Goal: Check status: Verify the current state of an ongoing process or item

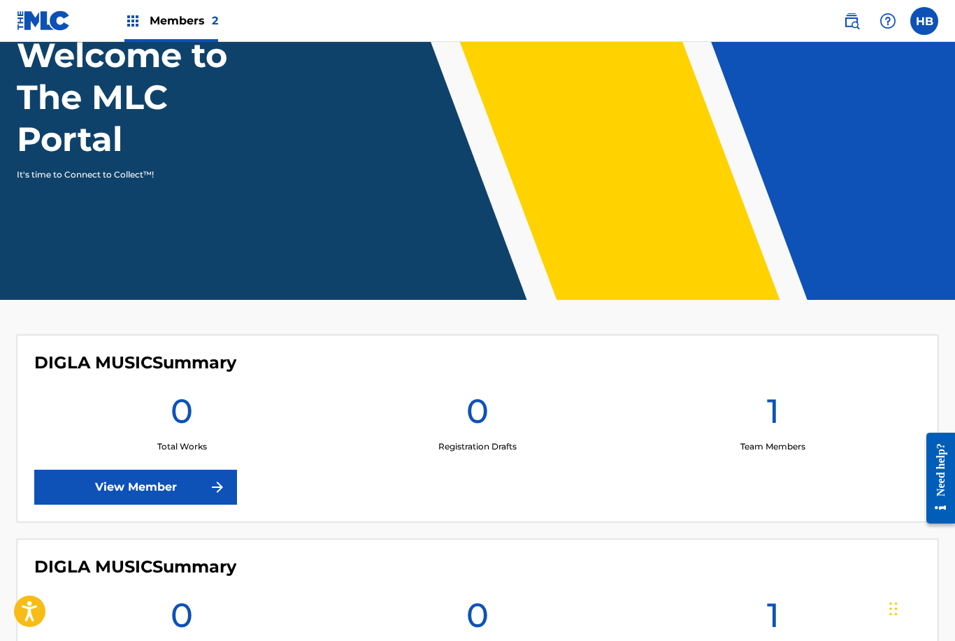
click at [97, 494] on link "View Member" at bounding box center [135, 487] width 203 height 35
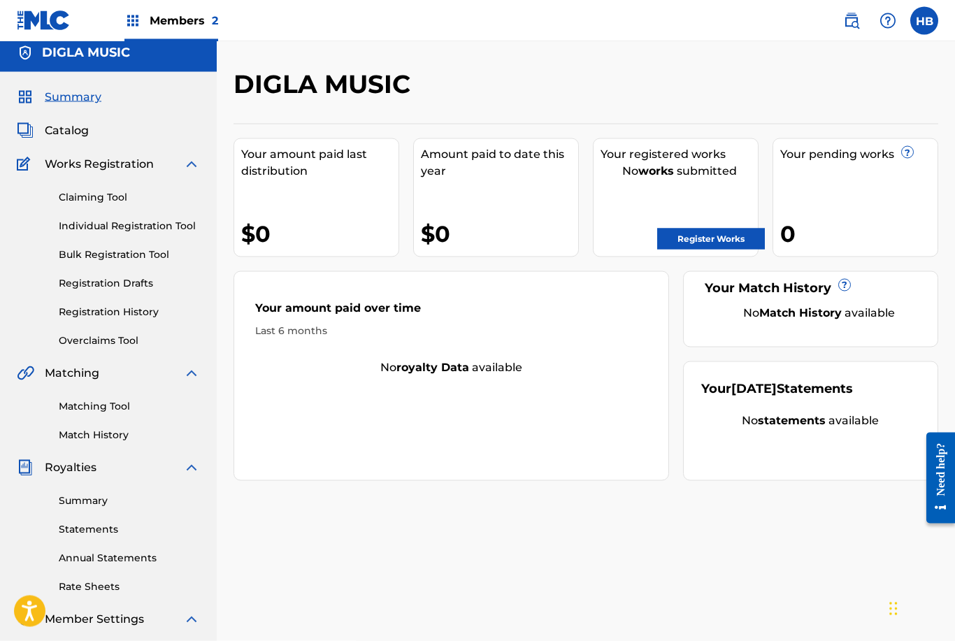
scroll to position [9, 0]
click at [161, 18] on span "Members 2" at bounding box center [184, 21] width 69 height 16
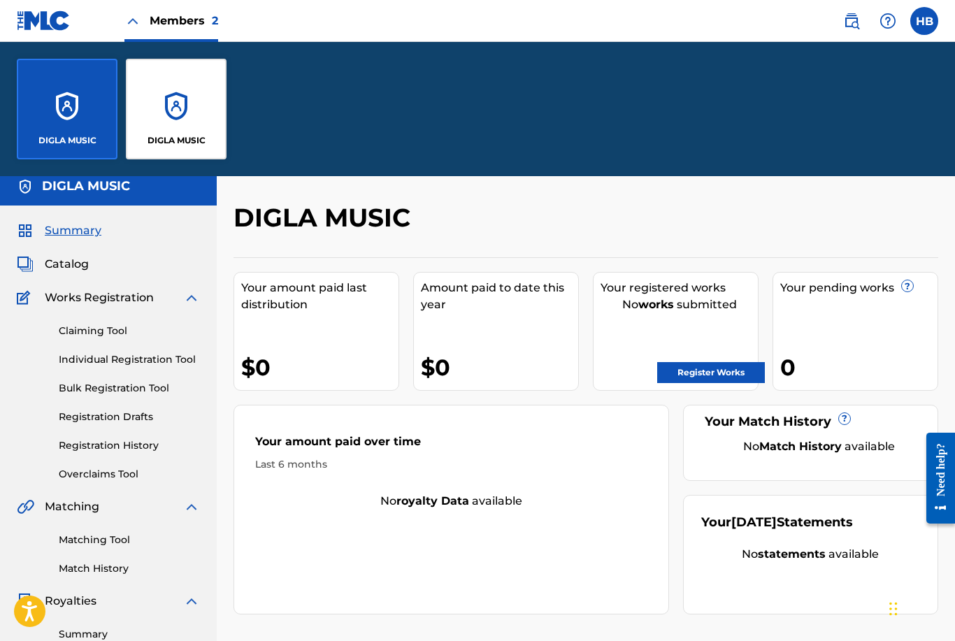
click at [164, 109] on div "DIGLA MUSIC" at bounding box center [176, 109] width 101 height 101
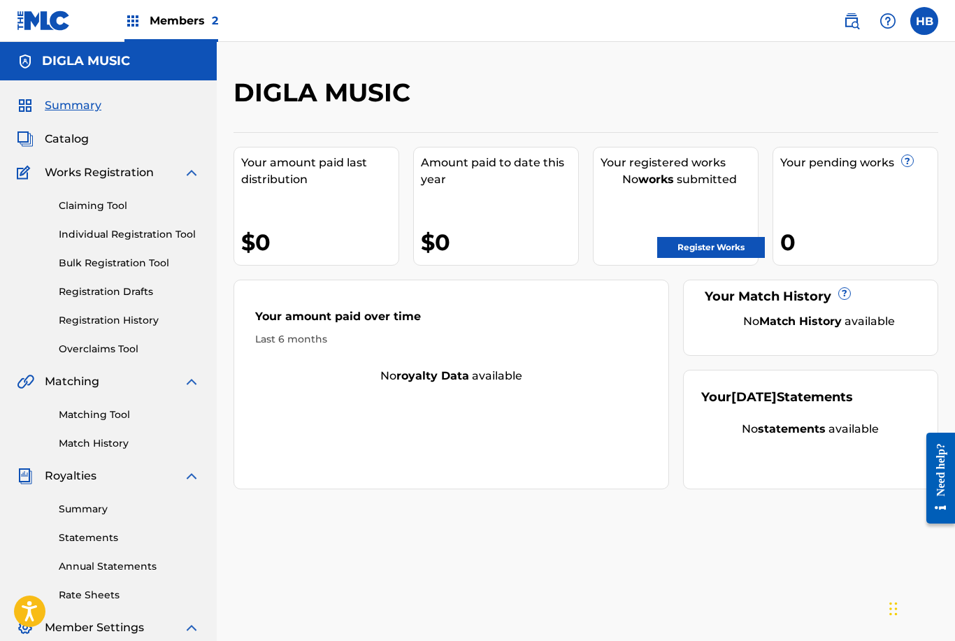
click at [75, 324] on link "Registration History" at bounding box center [129, 320] width 141 height 15
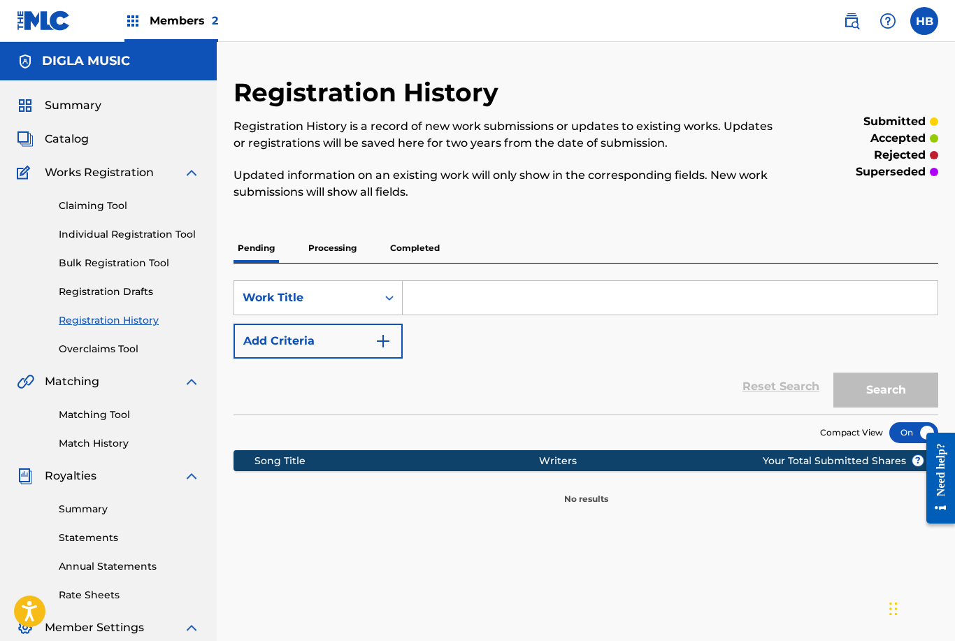
click at [350, 247] on p "Processing" at bounding box center [332, 247] width 57 height 29
click at [78, 55] on h5 "DIGLA MUSIC" at bounding box center [86, 61] width 88 height 16
click at [157, 28] on span "Members 2" at bounding box center [184, 21] width 69 height 16
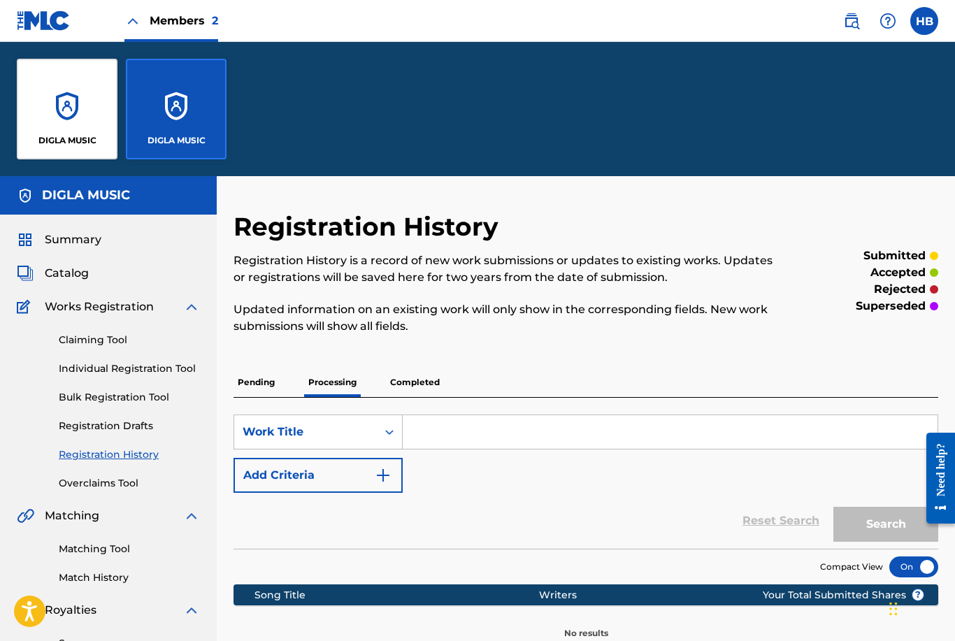
click at [55, 115] on div "DIGLA MUSIC" at bounding box center [67, 109] width 101 height 101
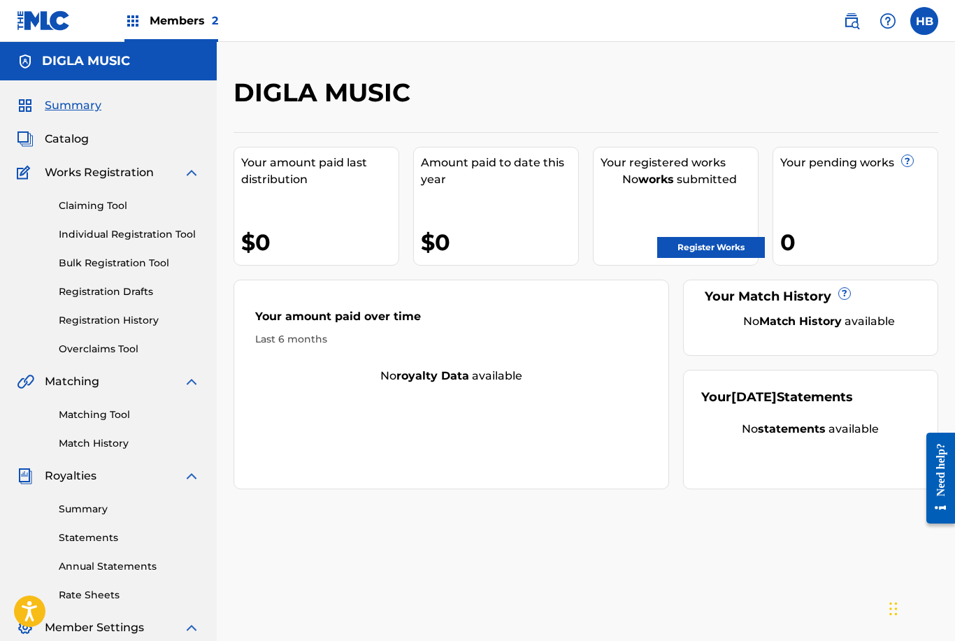
click at [83, 320] on link "Registration History" at bounding box center [129, 320] width 141 height 15
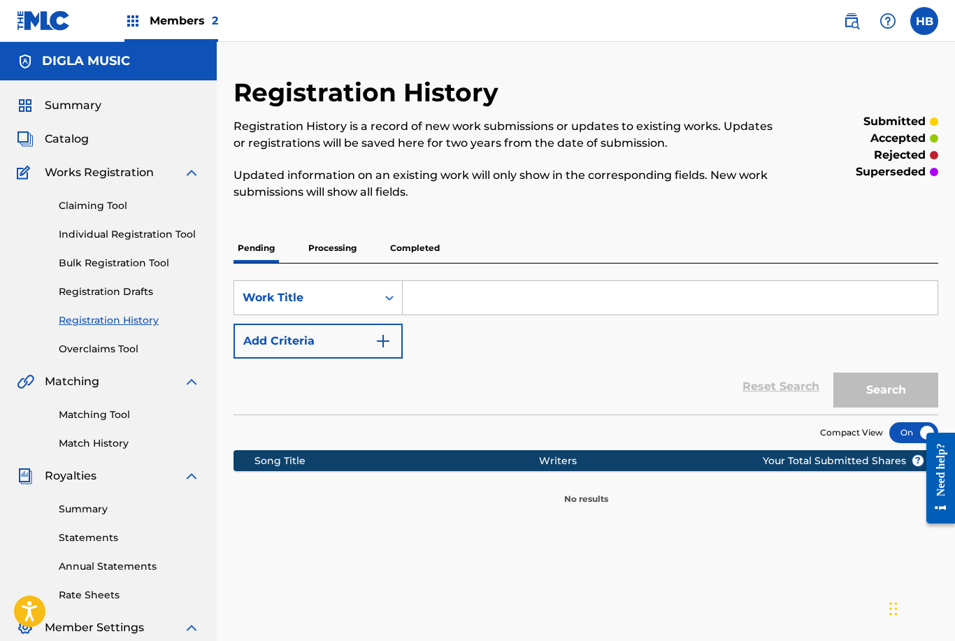
click at [334, 257] on p "Processing" at bounding box center [332, 247] width 57 height 29
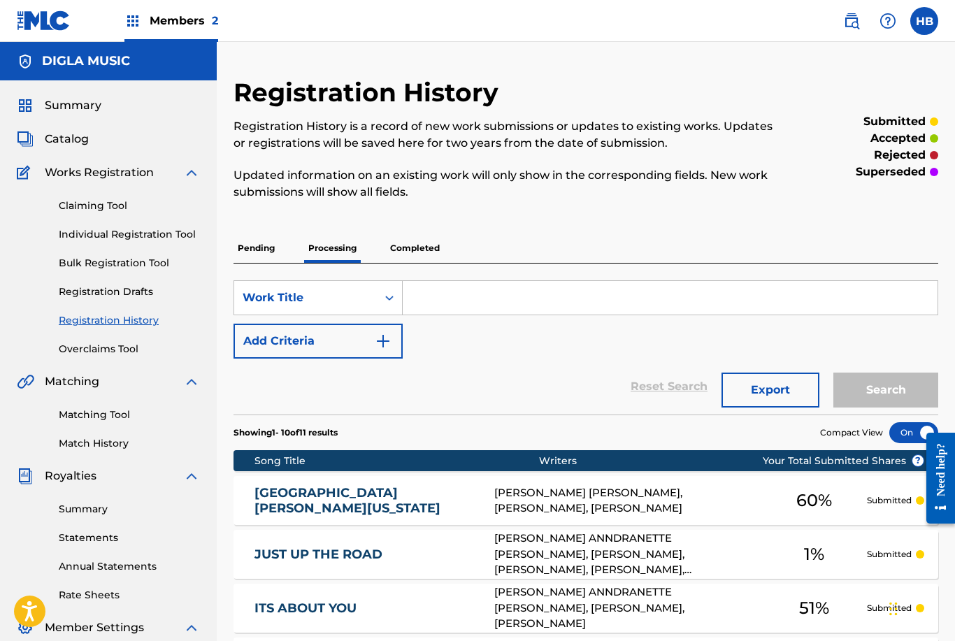
click at [422, 240] on p "Completed" at bounding box center [415, 247] width 58 height 29
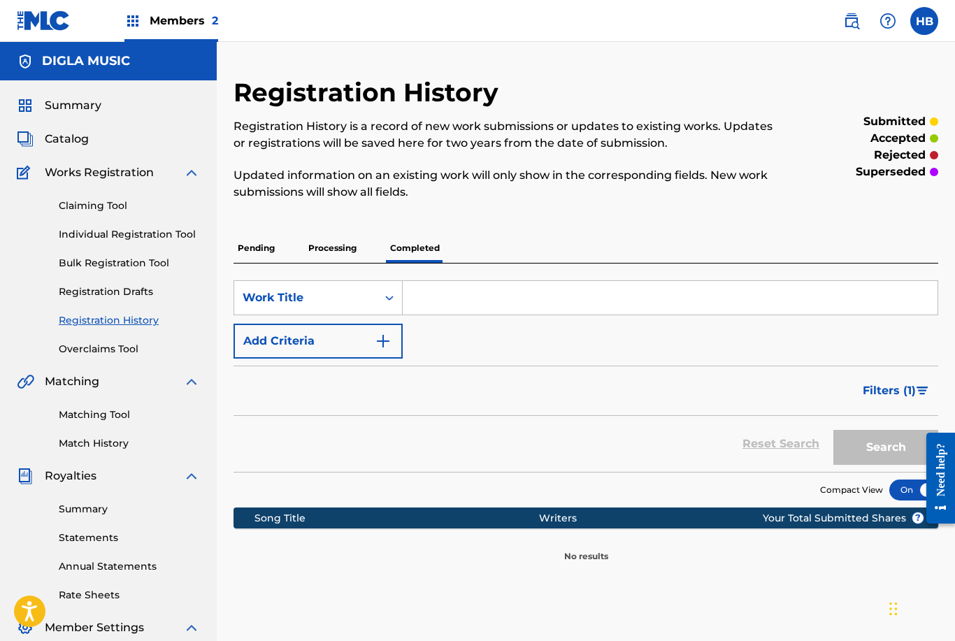
click at [171, 36] on div "Members 2" at bounding box center [171, 20] width 94 height 41
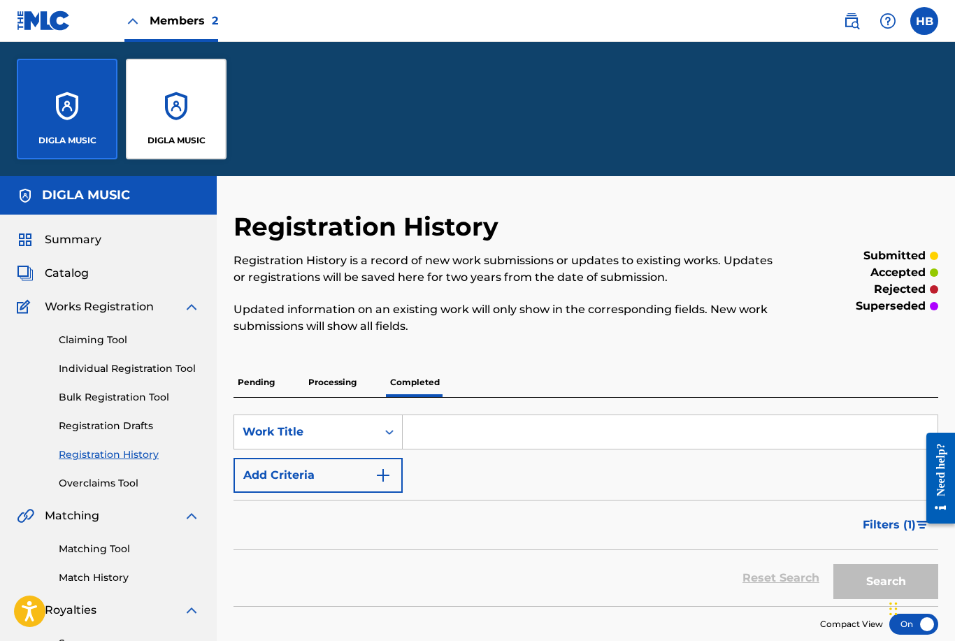
click at [161, 125] on div "DIGLA MUSIC" at bounding box center [176, 109] width 101 height 101
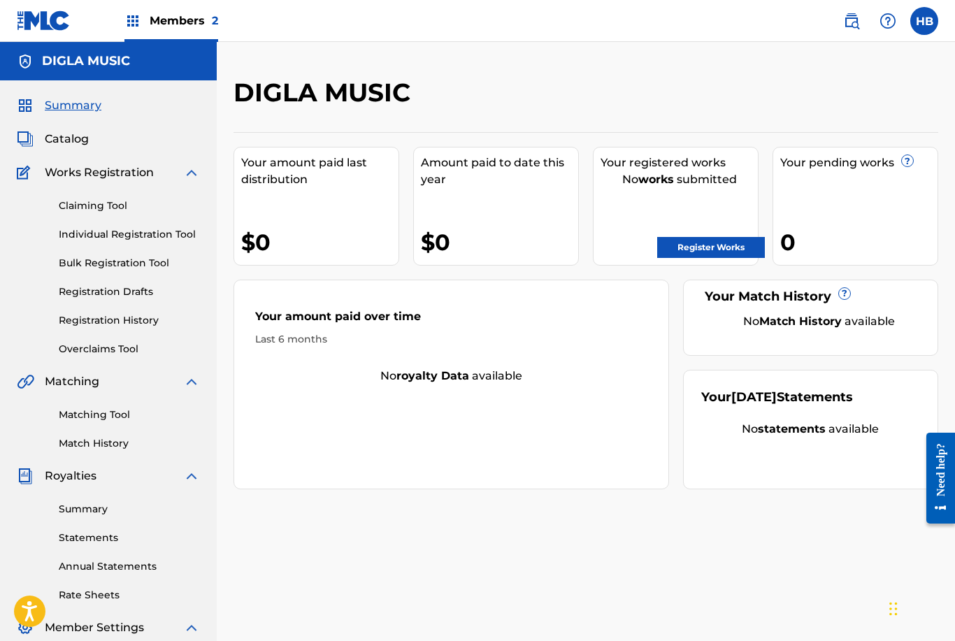
click at [78, 322] on link "Registration History" at bounding box center [129, 320] width 141 height 15
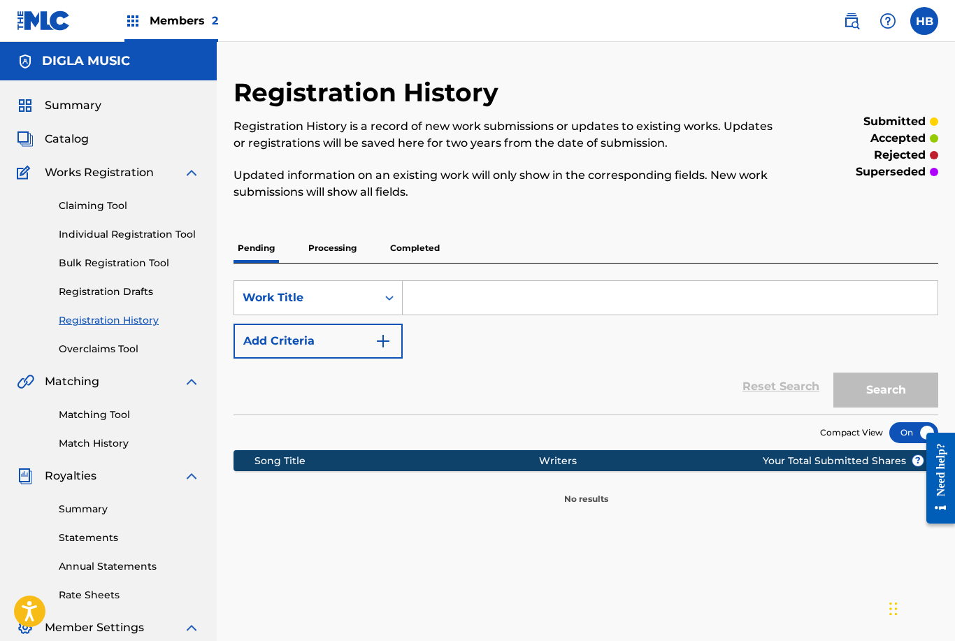
click at [322, 252] on p "Processing" at bounding box center [332, 247] width 57 height 29
click at [391, 245] on p "Completed" at bounding box center [415, 247] width 58 height 29
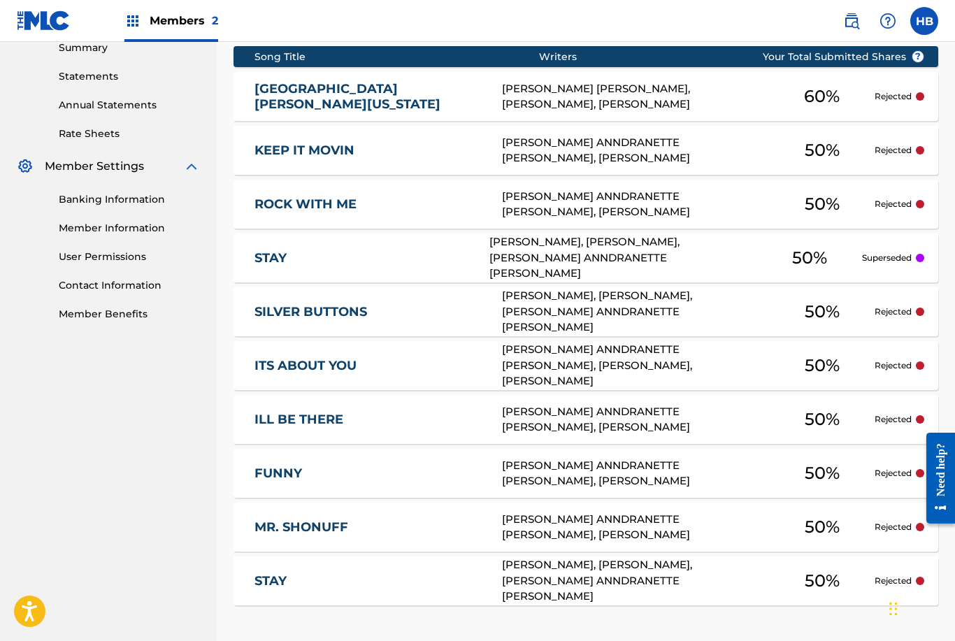
scroll to position [453, 0]
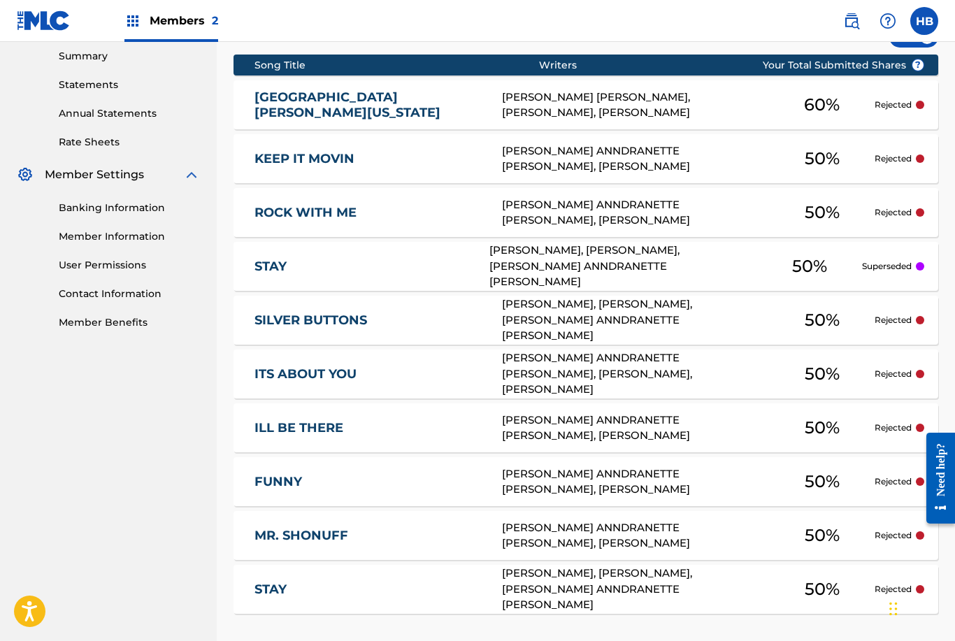
click at [627, 258] on div "[PERSON_NAME], [PERSON_NAME], [PERSON_NAME] ANNDRANETTE [PERSON_NAME]" at bounding box center [623, 267] width 268 height 48
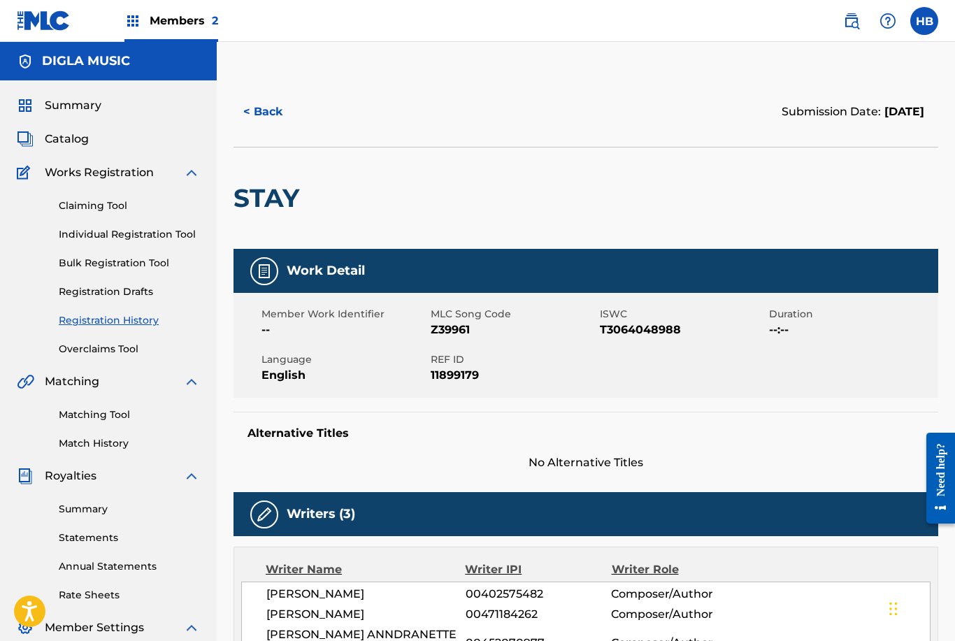
click at [178, 27] on span "Members 2" at bounding box center [184, 21] width 69 height 16
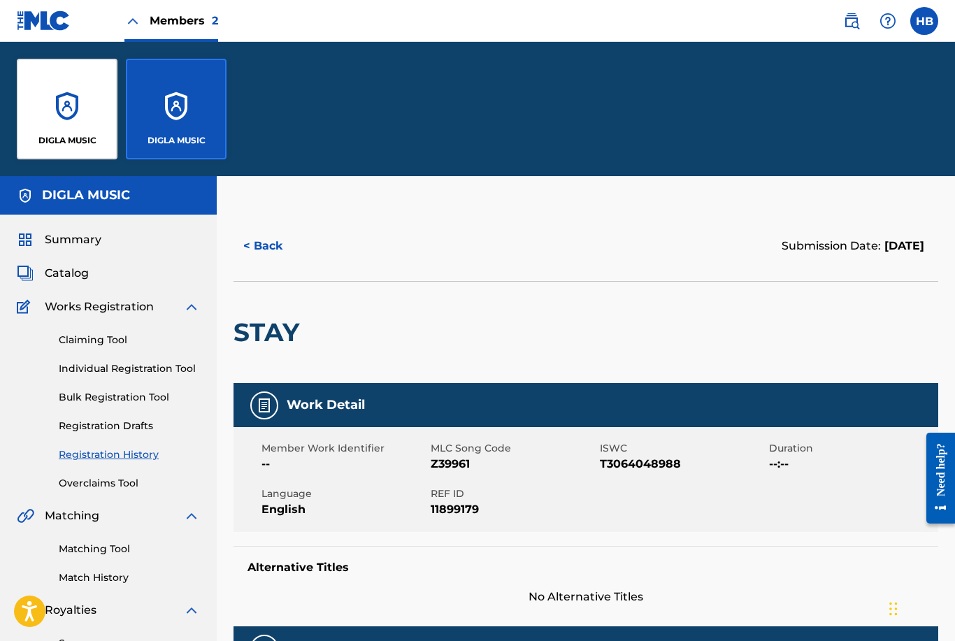
click at [69, 129] on div "DIGLA MUSIC" at bounding box center [67, 109] width 101 height 101
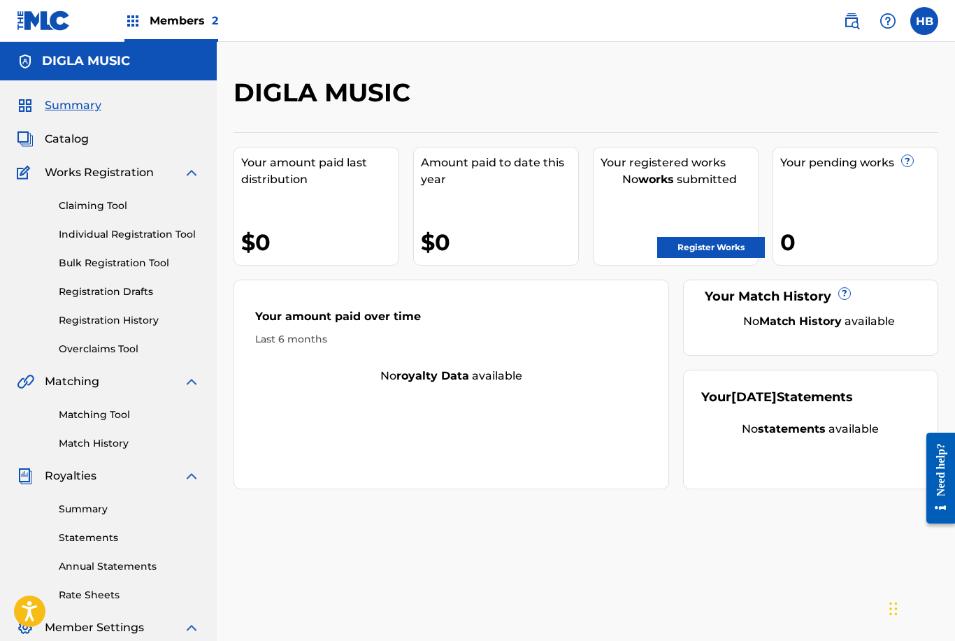
click at [149, 326] on link "Registration History" at bounding box center [129, 320] width 141 height 15
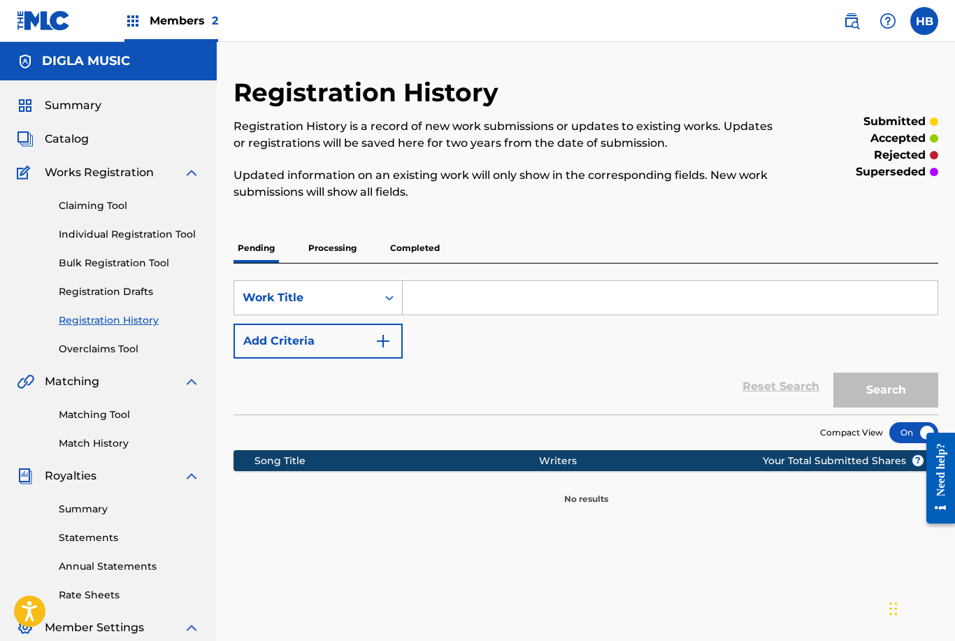
click at [332, 245] on p "Processing" at bounding box center [332, 247] width 57 height 29
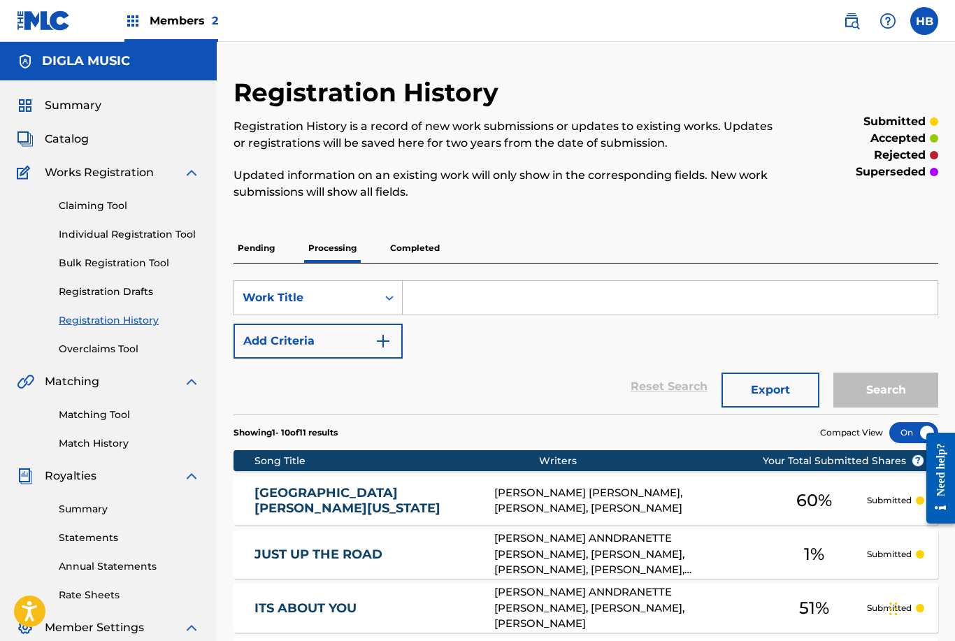
click at [424, 243] on p "Completed" at bounding box center [415, 247] width 58 height 29
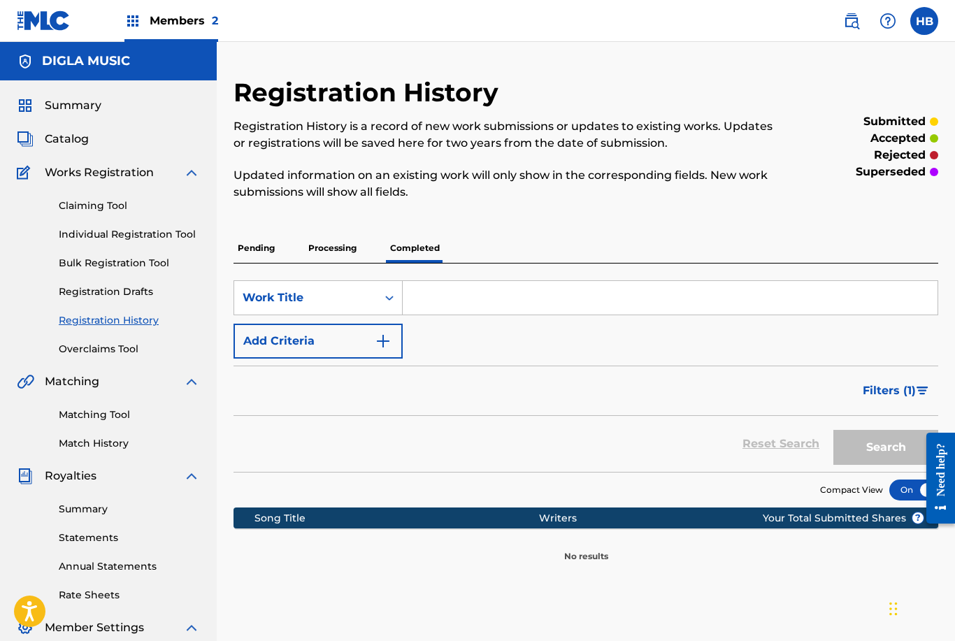
click at [252, 246] on p "Pending" at bounding box center [255, 247] width 45 height 29
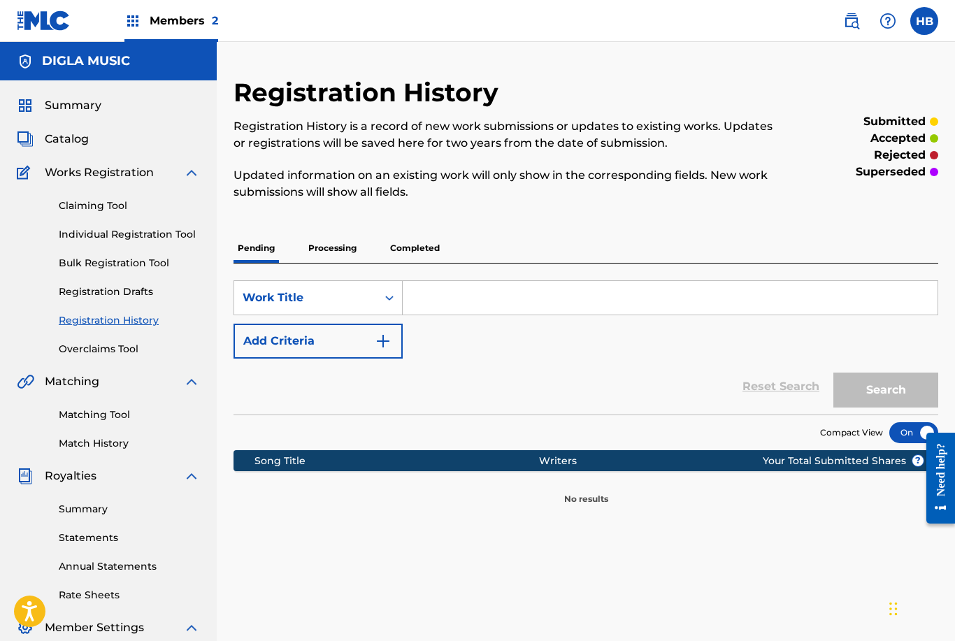
click at [345, 247] on p "Processing" at bounding box center [332, 247] width 57 height 29
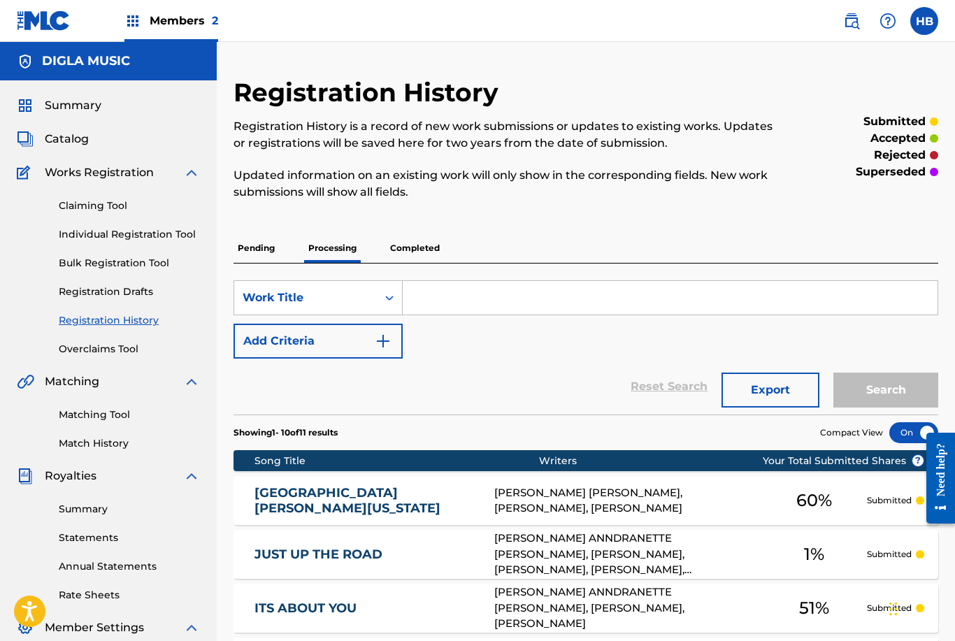
click at [128, 213] on link "Claiming Tool" at bounding box center [129, 206] width 141 height 15
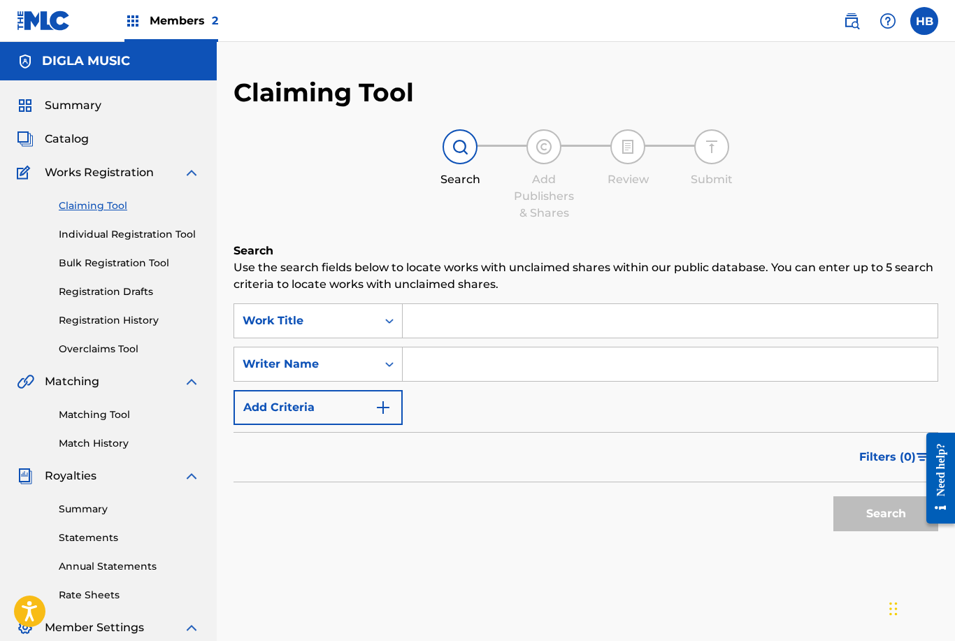
click at [159, 231] on link "Individual Registration Tool" at bounding box center [129, 234] width 141 height 15
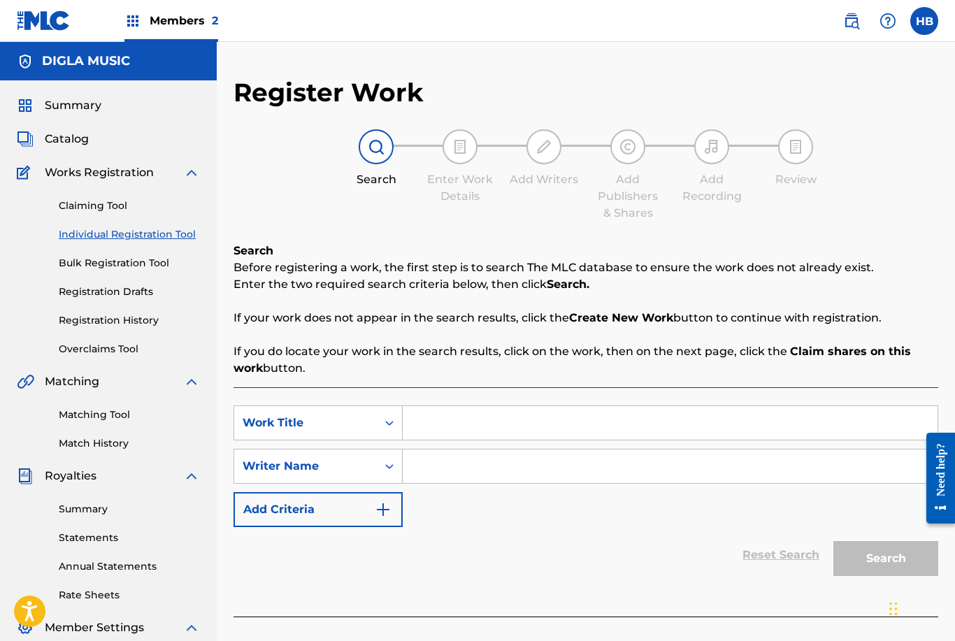
click at [151, 262] on link "Bulk Registration Tool" at bounding box center [129, 263] width 141 height 15
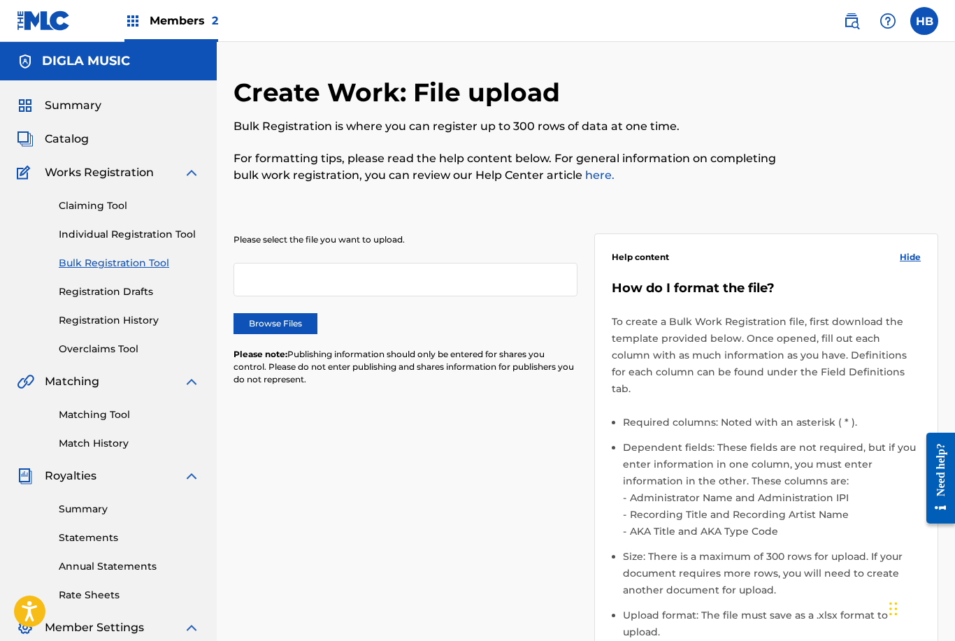
click at [136, 288] on link "Registration Drafts" at bounding box center [129, 292] width 141 height 15
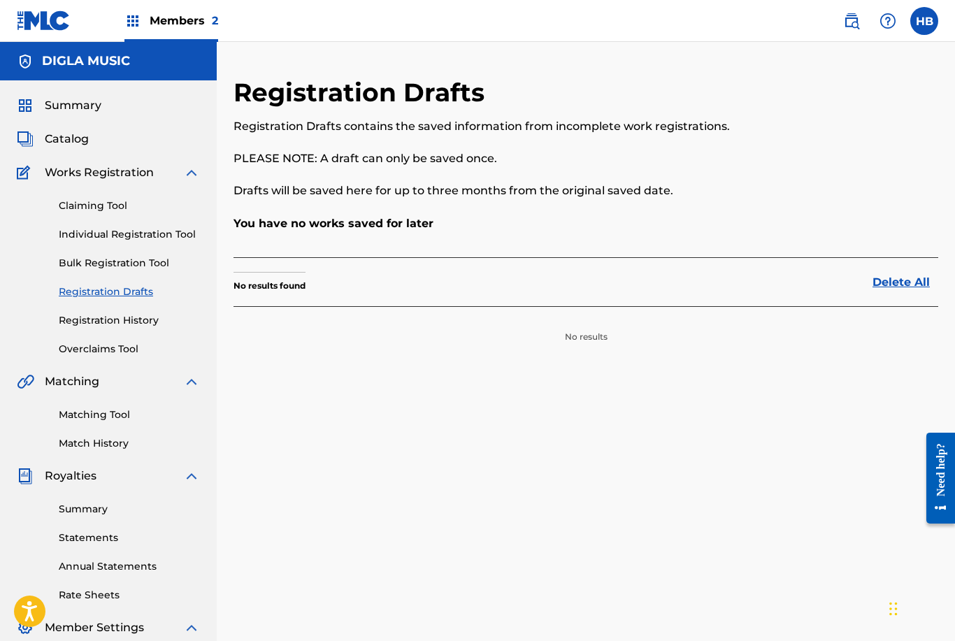
click at [141, 317] on link "Registration History" at bounding box center [129, 320] width 141 height 15
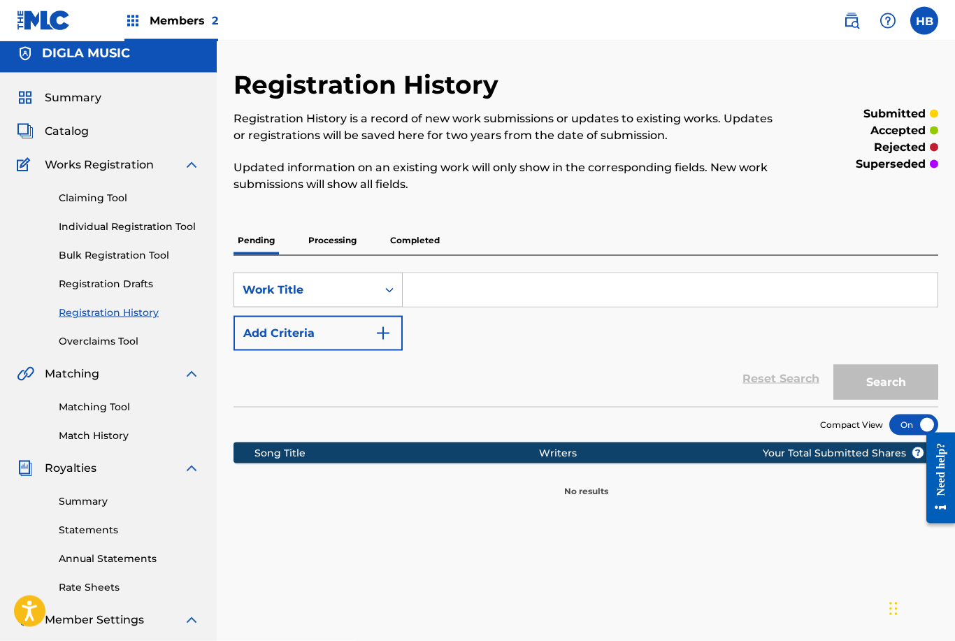
scroll to position [9, 0]
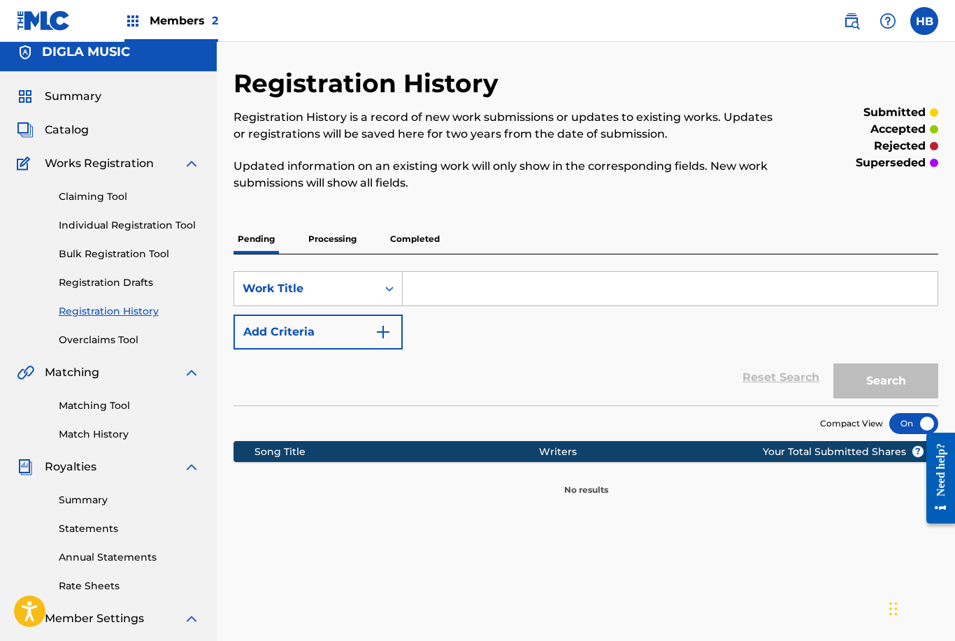
click at [109, 399] on link "Matching Tool" at bounding box center [129, 405] width 141 height 15
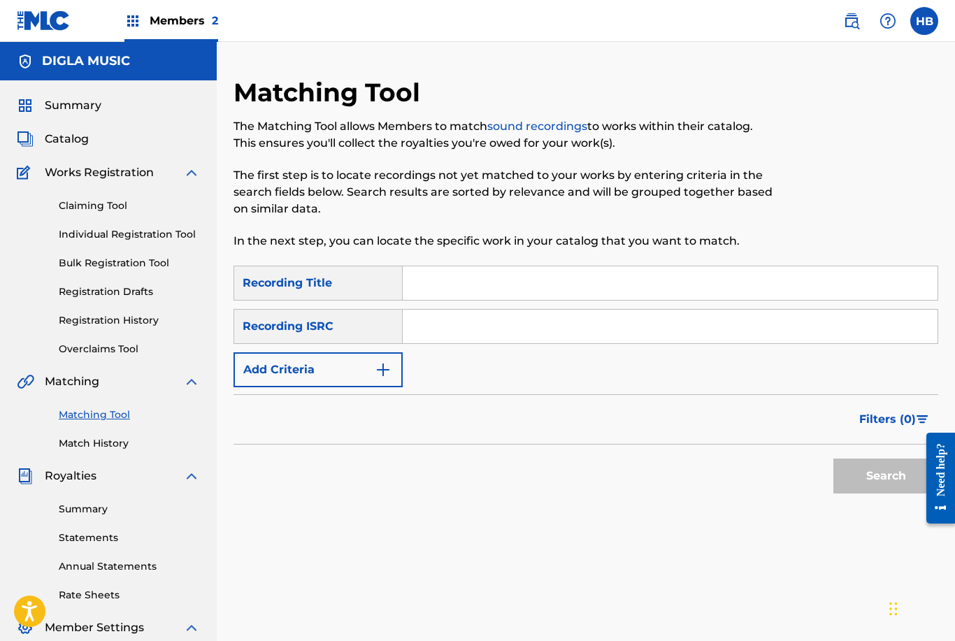
click at [333, 329] on div "Recording ISRC" at bounding box center [317, 326] width 169 height 35
click at [332, 328] on div "Recording ISRC" at bounding box center [317, 326] width 169 height 35
click at [303, 283] on div "Recording Title" at bounding box center [317, 283] width 169 height 35
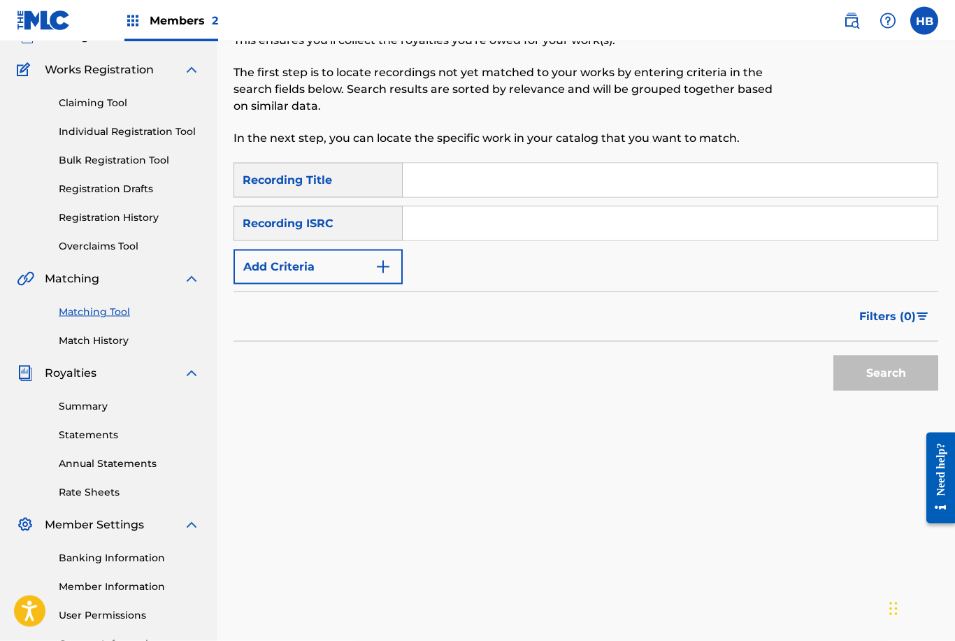
scroll to position [108, 0]
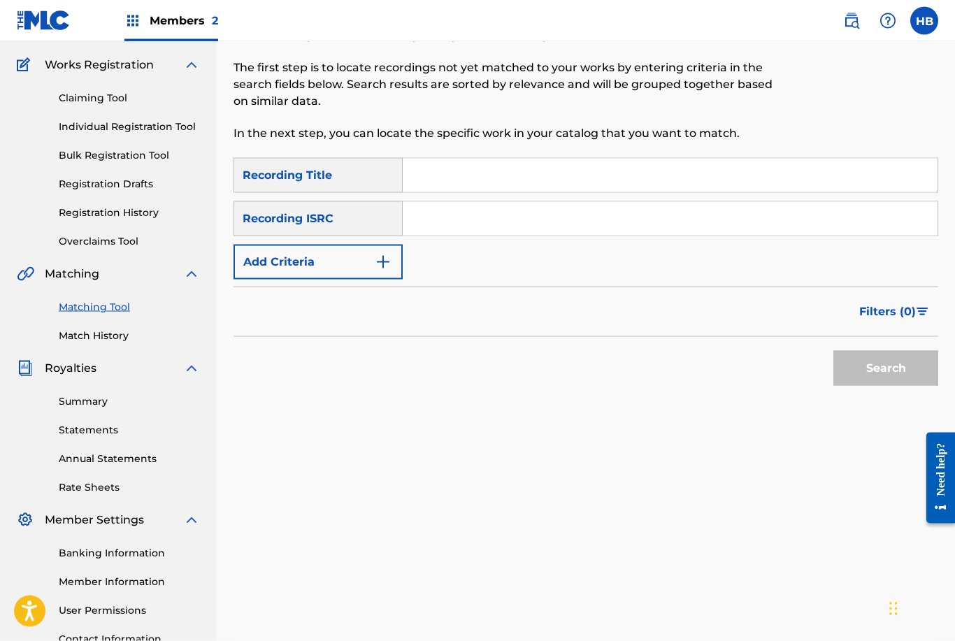
click at [110, 399] on link "Summary" at bounding box center [129, 401] width 141 height 15
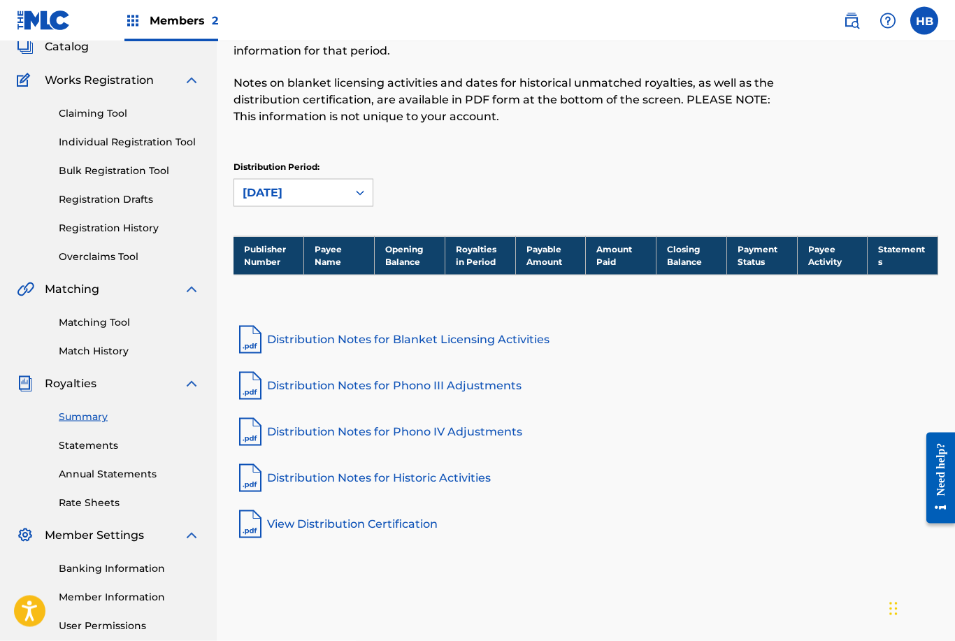
scroll to position [93, 0]
click at [108, 433] on div "Summary Statements Annual Statements Rate Sheets" at bounding box center [108, 450] width 183 height 118
click at [97, 444] on link "Statements" at bounding box center [129, 445] width 141 height 15
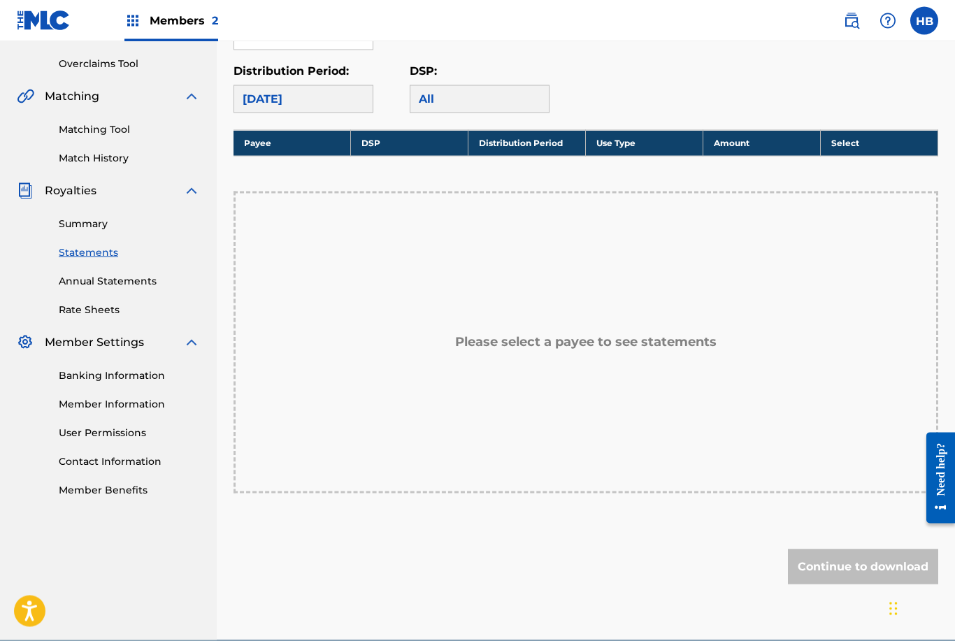
scroll to position [307, 0]
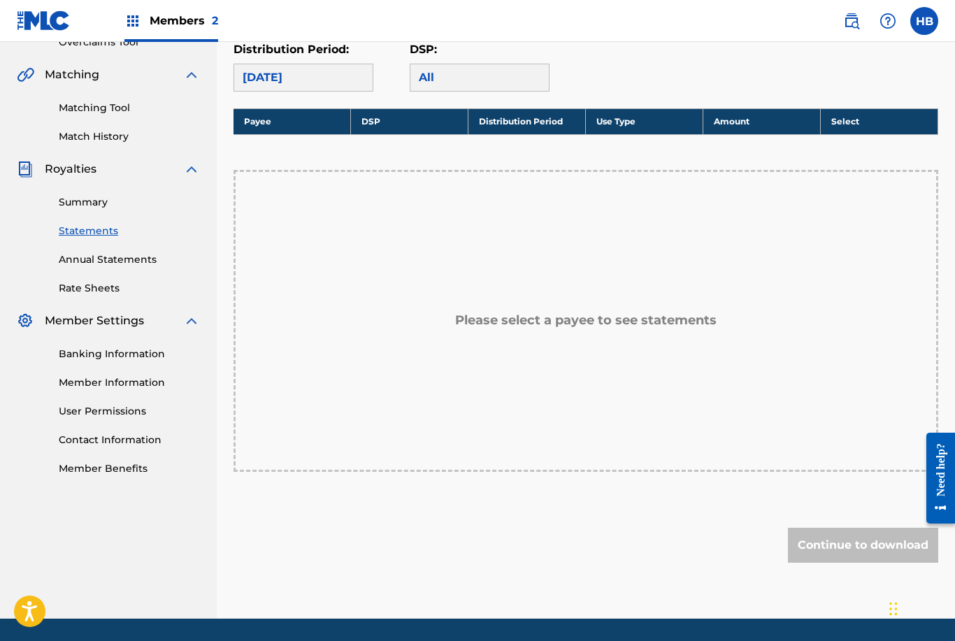
click at [147, 257] on link "Annual Statements" at bounding box center [129, 259] width 141 height 15
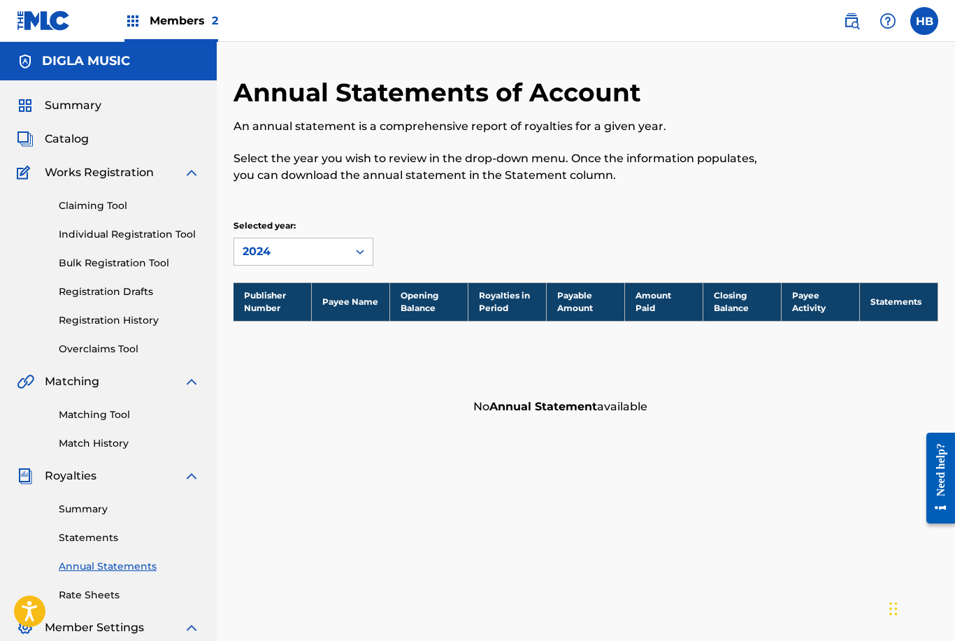
click at [932, 24] on label at bounding box center [924, 21] width 28 height 28
click at [924, 21] on input "HB [PERSON_NAME] [EMAIL_ADDRESS][DOMAIN_NAME] Notification Preferences Profile …" at bounding box center [924, 21] width 0 height 0
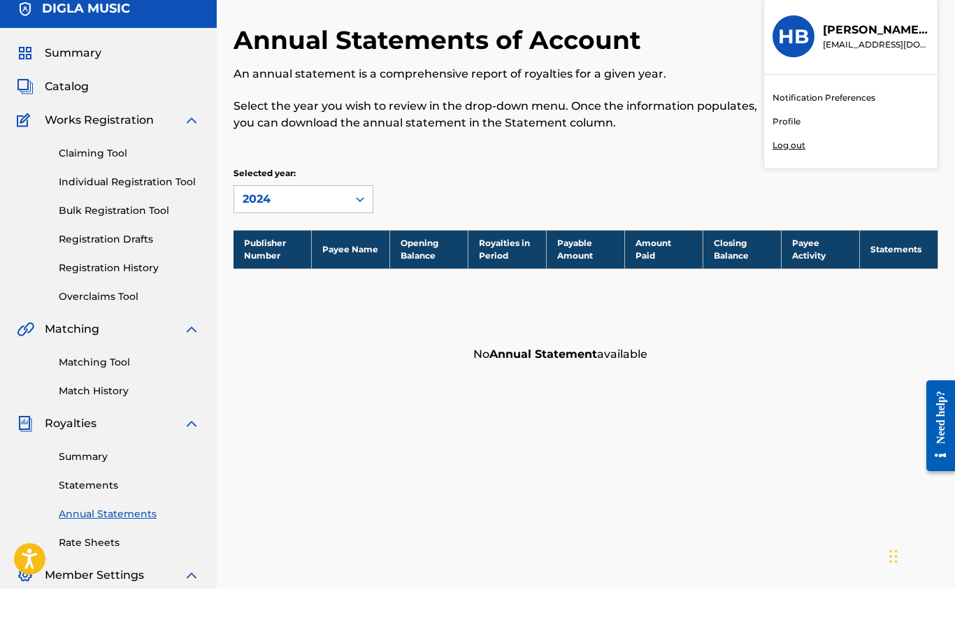
click at [799, 192] on p "Log out" at bounding box center [788, 198] width 33 height 13
click at [924, 21] on input "HB [PERSON_NAME] [EMAIL_ADDRESS][DOMAIN_NAME] Notification Preferences Profile …" at bounding box center [924, 21] width 0 height 0
